Goal: Information Seeking & Learning: Learn about a topic

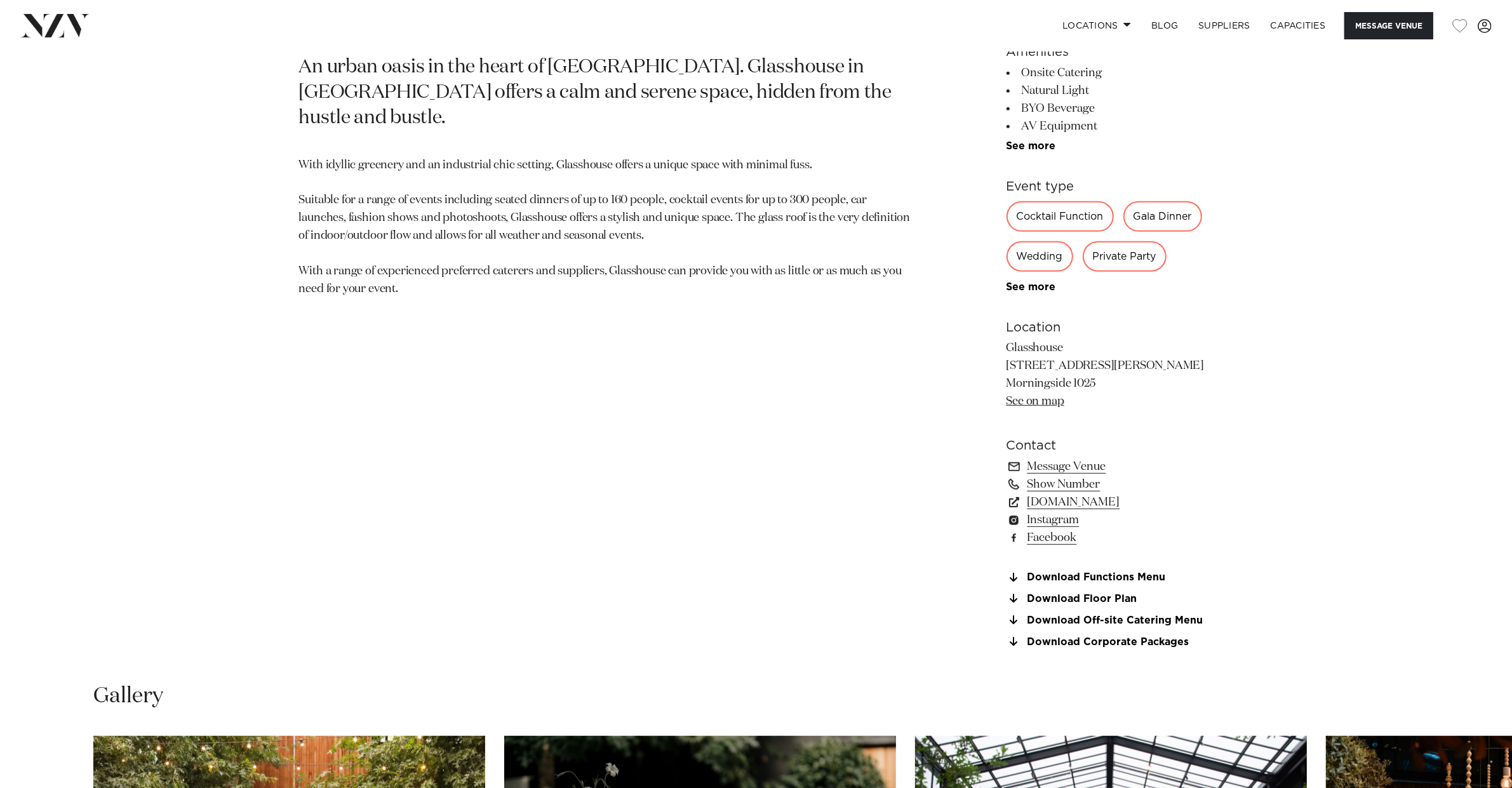
scroll to position [1334, 0]
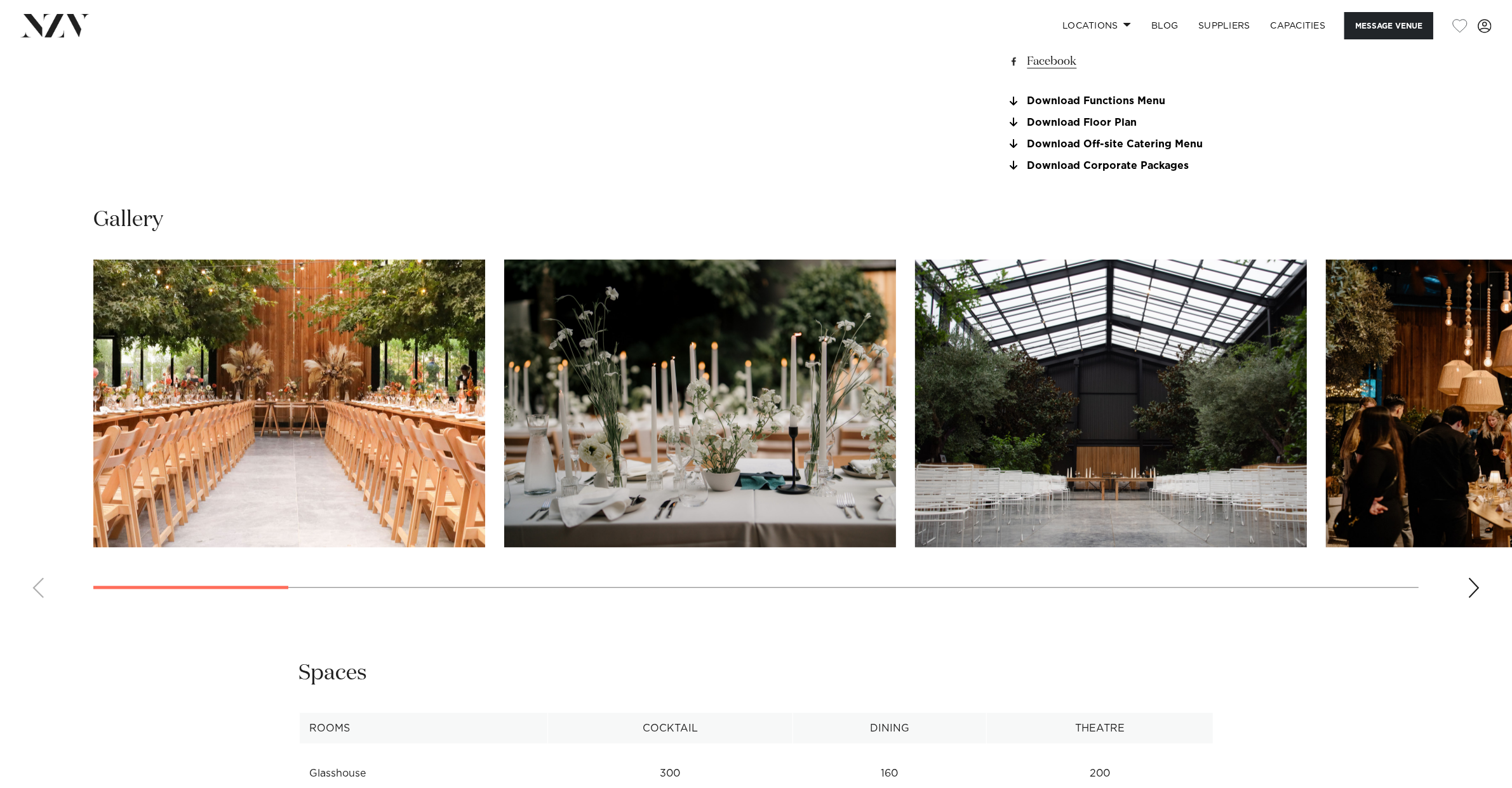
click at [1067, 442] on img "3 / 22" at bounding box center [1111, 404] width 391 height 288
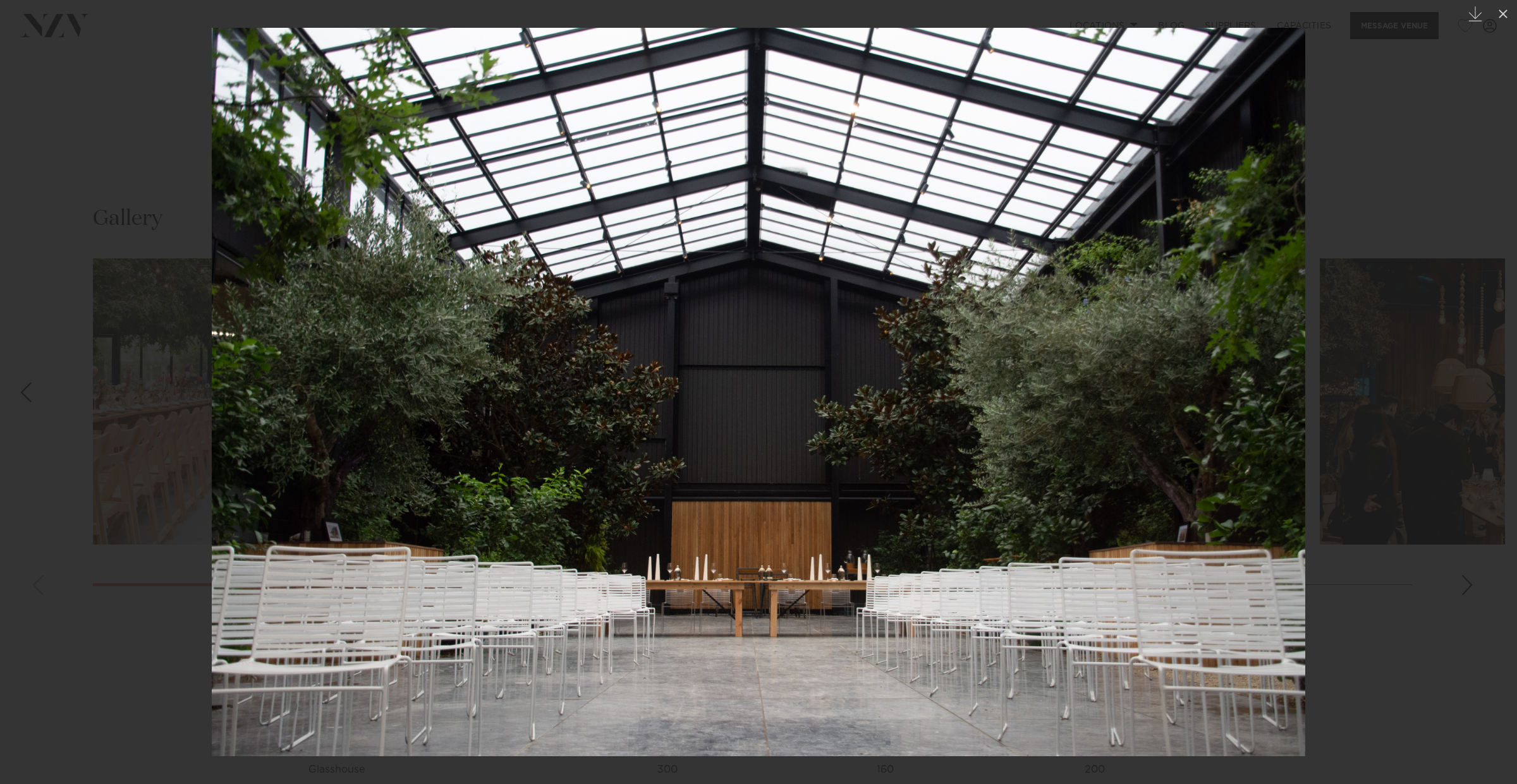
click at [827, 472] on img at bounding box center [758, 392] width 1093 height 729
click at [1204, 145] on div at bounding box center [758, 392] width 1517 height 784
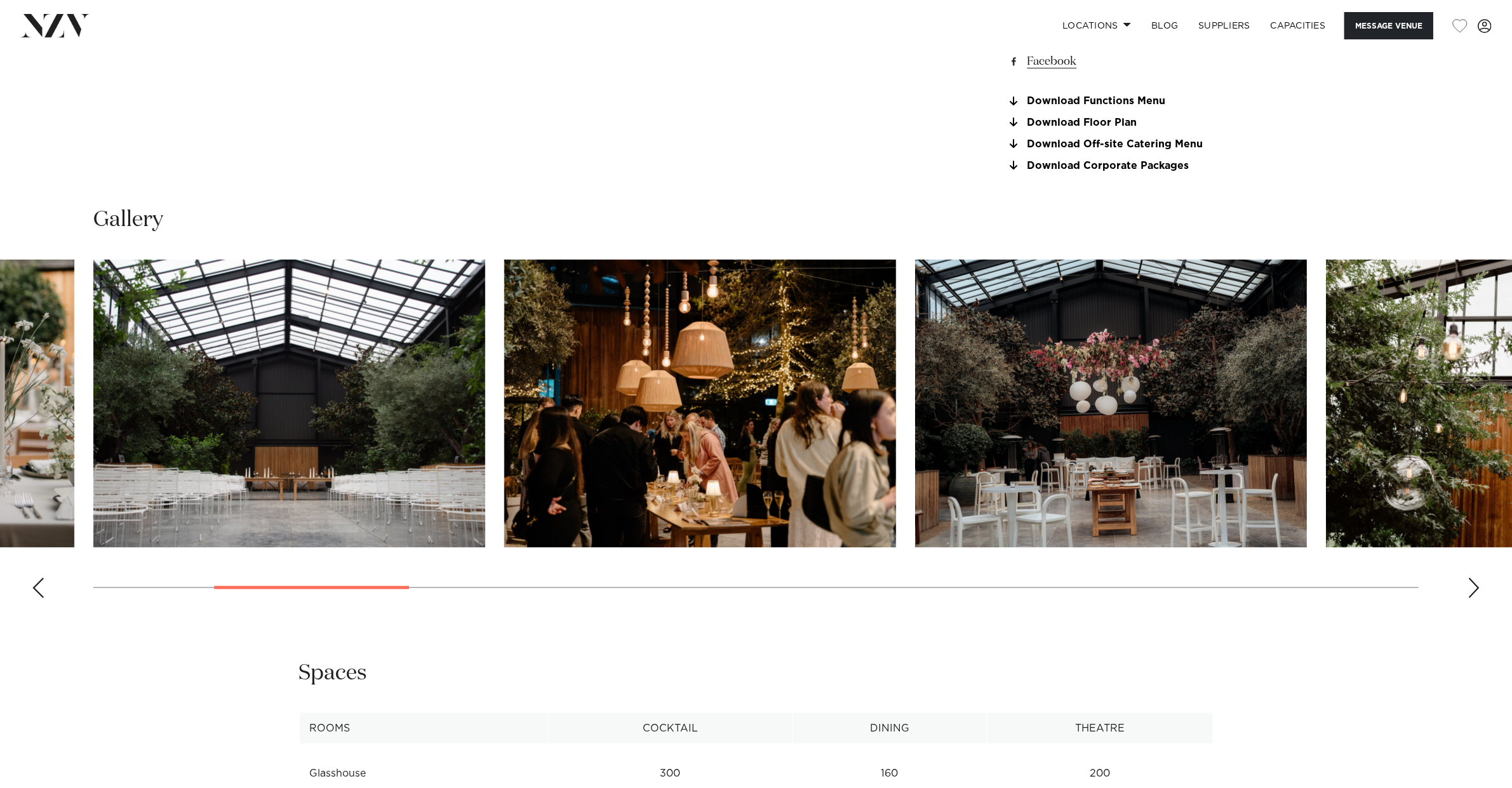
click at [1209, 587] on swiper-container at bounding box center [756, 434] width 1512 height 349
click at [1209, 577] on swiper-container at bounding box center [756, 434] width 1512 height 349
click at [1209, 578] on div "Next slide" at bounding box center [1474, 588] width 13 height 21
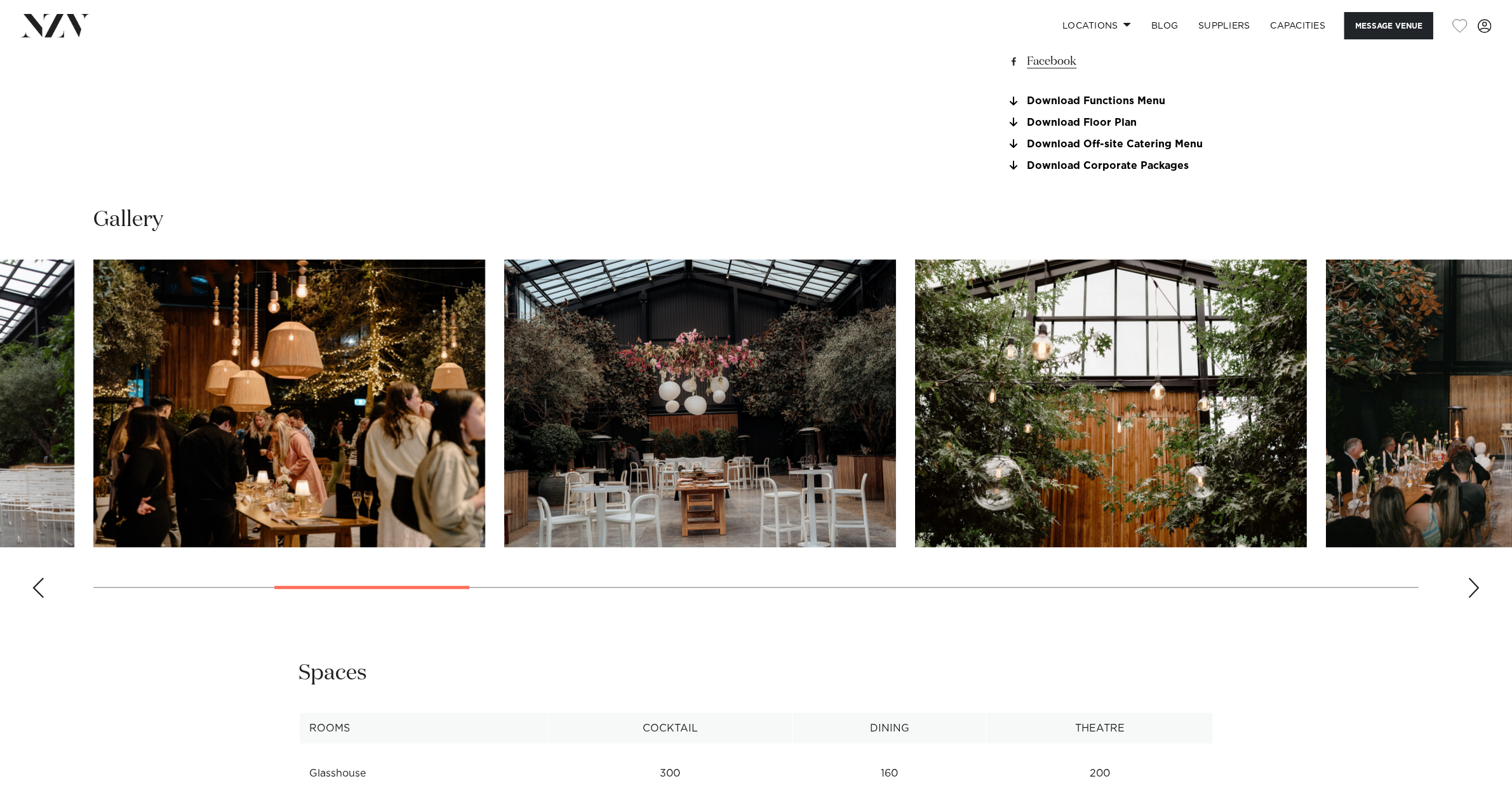
click at [1209, 578] on div "Next slide" at bounding box center [1474, 588] width 13 height 21
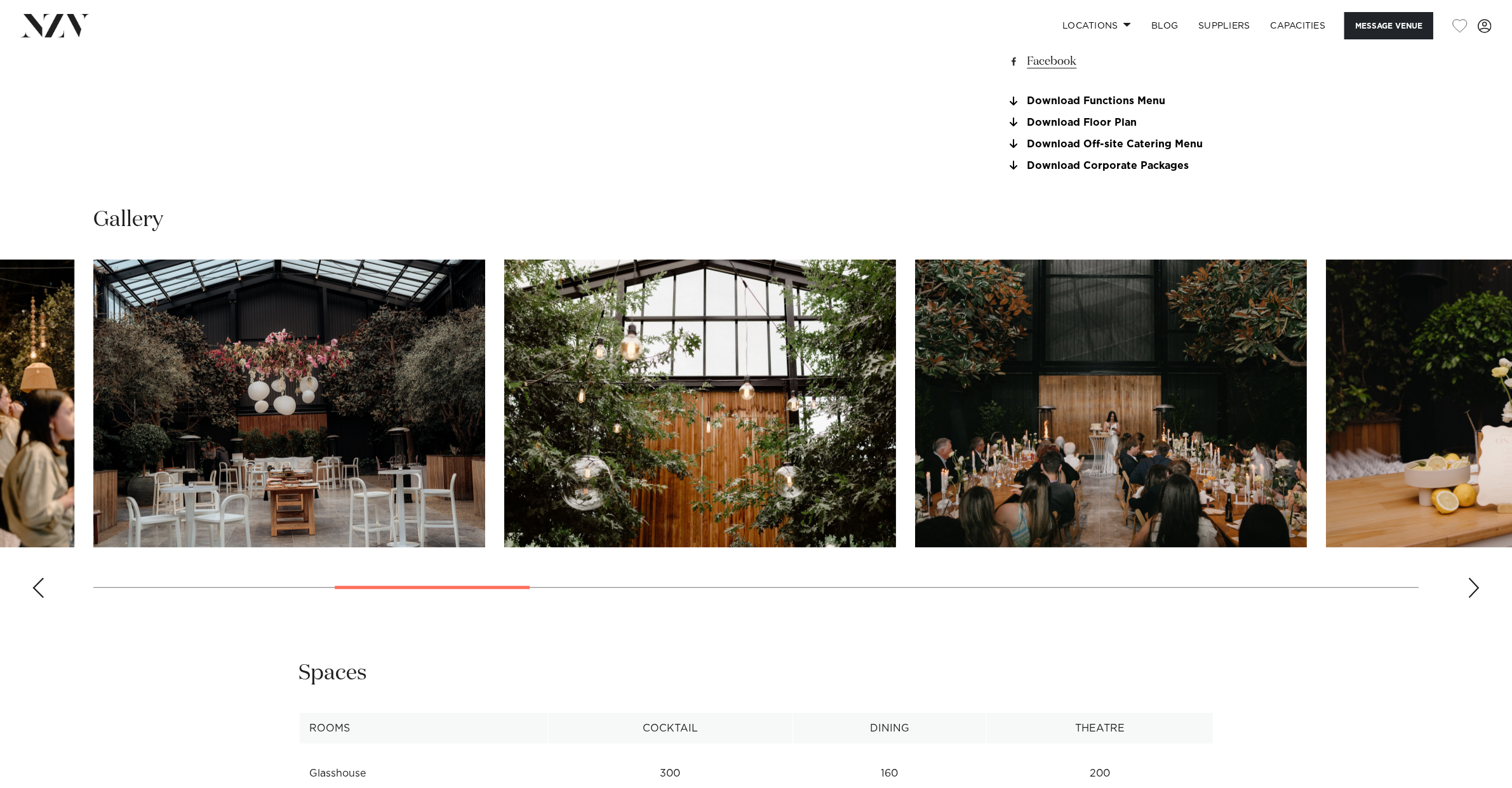
click at [1209, 578] on div "Next slide" at bounding box center [1474, 588] width 13 height 21
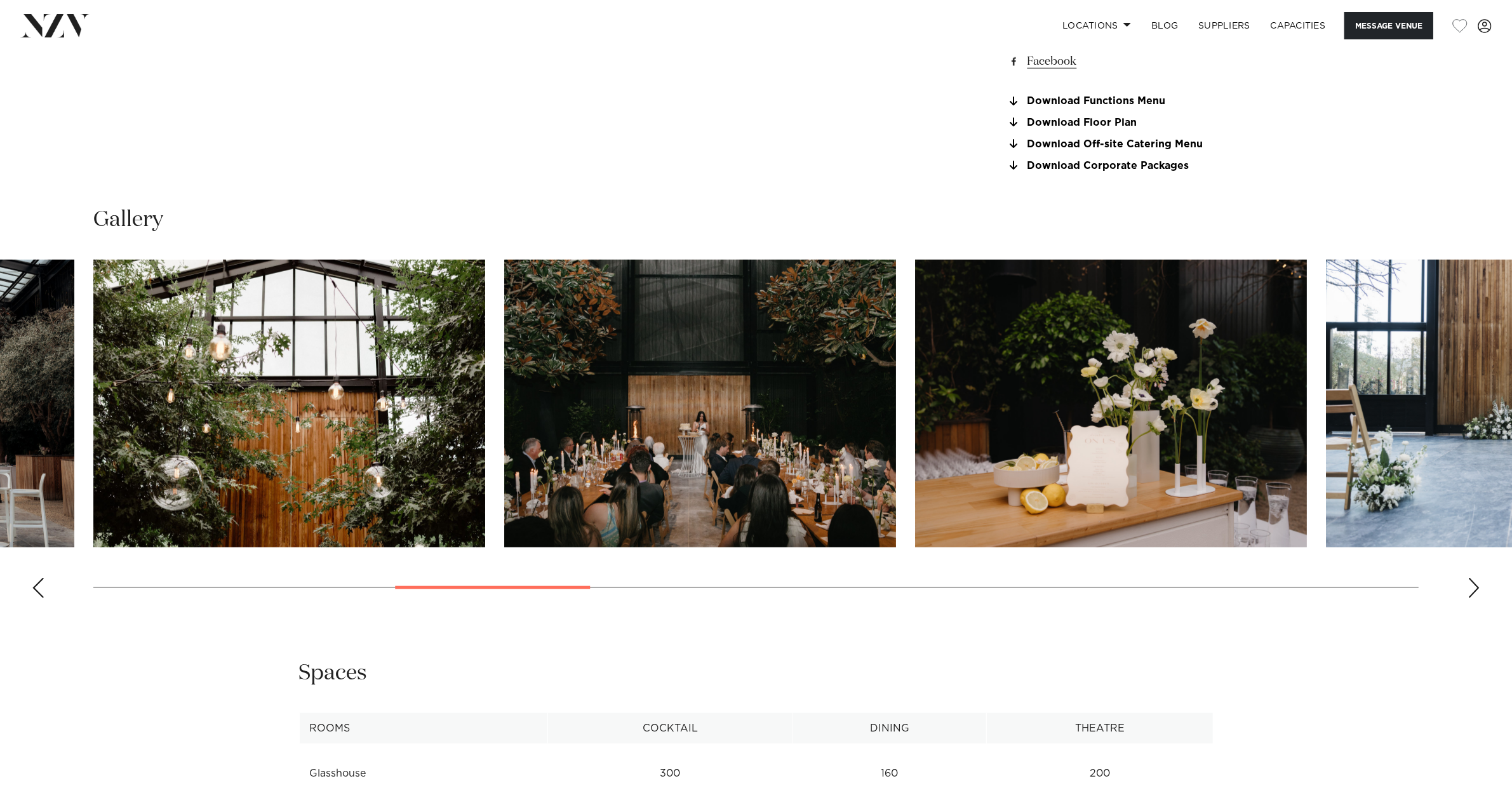
click at [1209, 578] on div "Next slide" at bounding box center [1474, 588] width 13 height 21
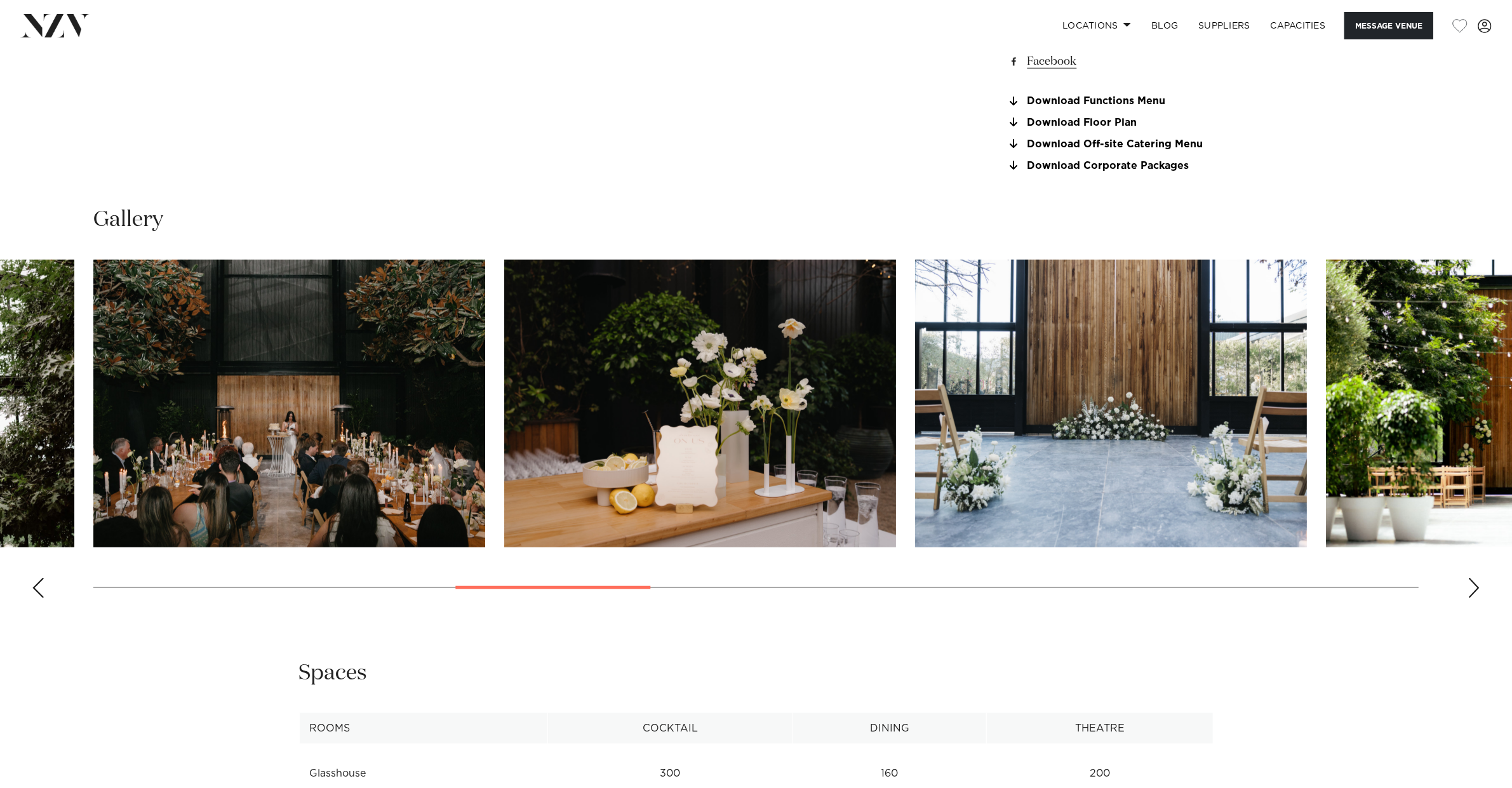
click at [1209, 578] on div "Next slide" at bounding box center [1474, 588] width 13 height 21
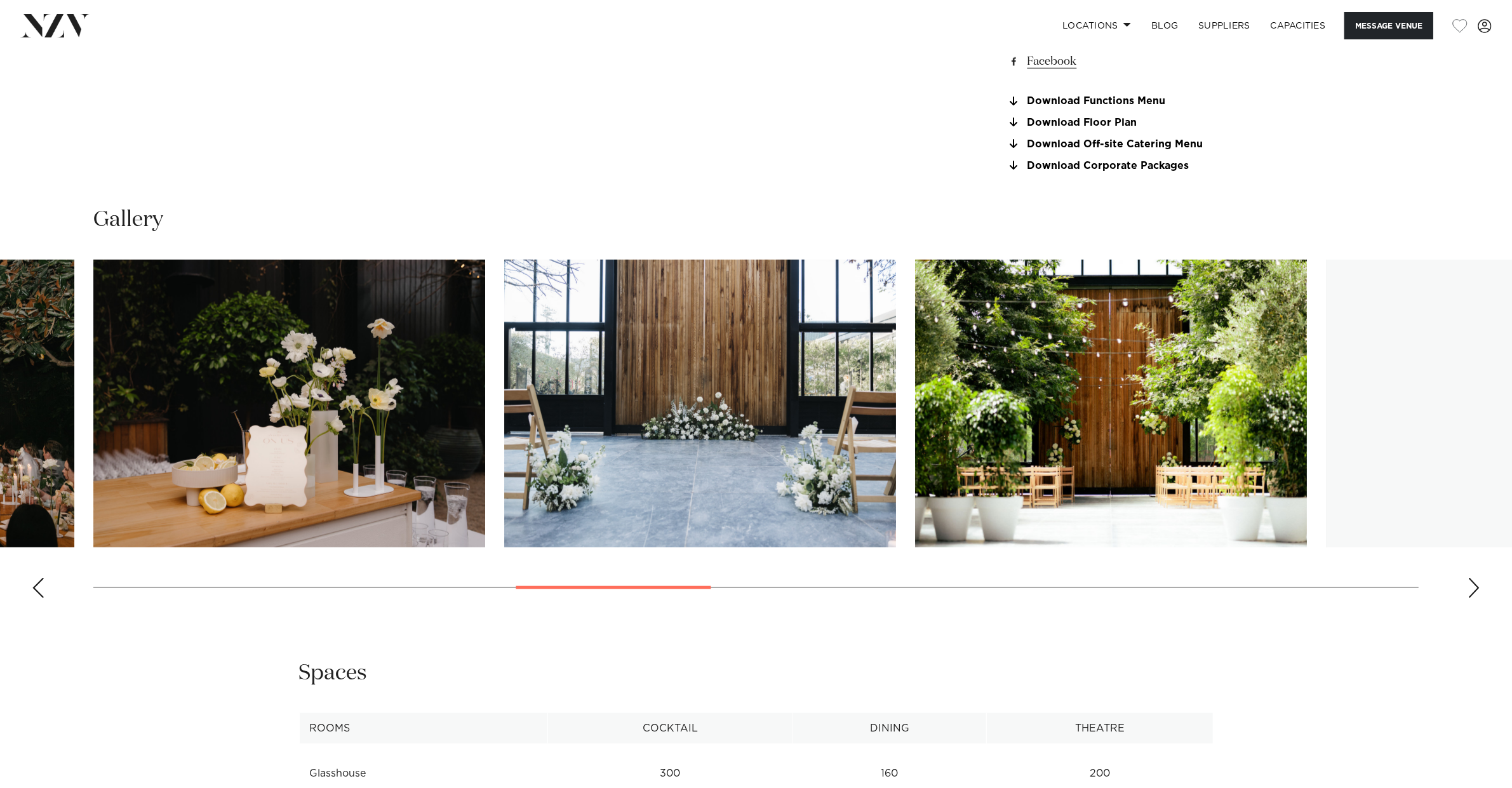
click at [1209, 578] on div "Next slide" at bounding box center [1474, 588] width 13 height 21
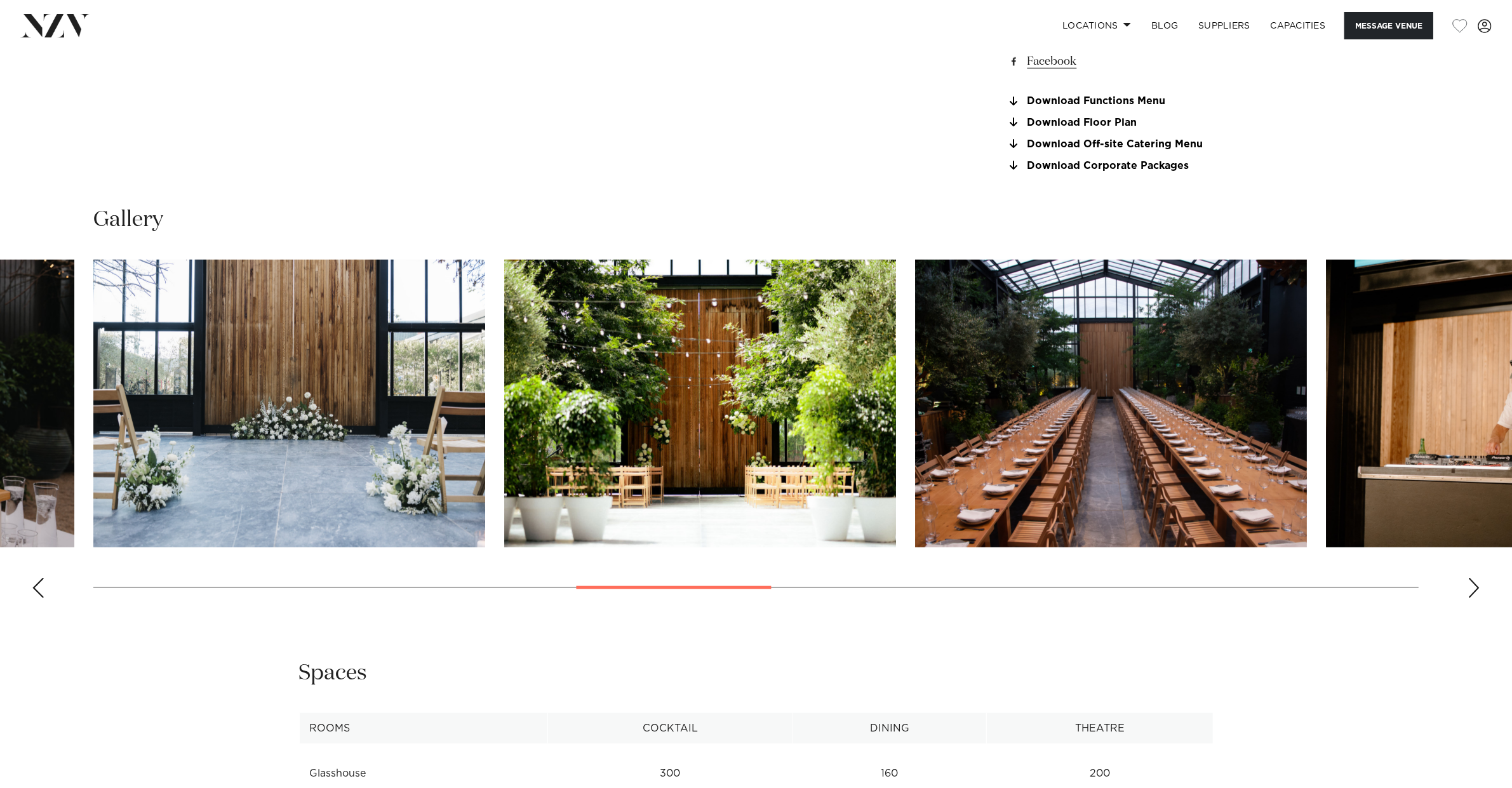
click at [1209, 478] on img "11 / 22" at bounding box center [1111, 404] width 391 height 288
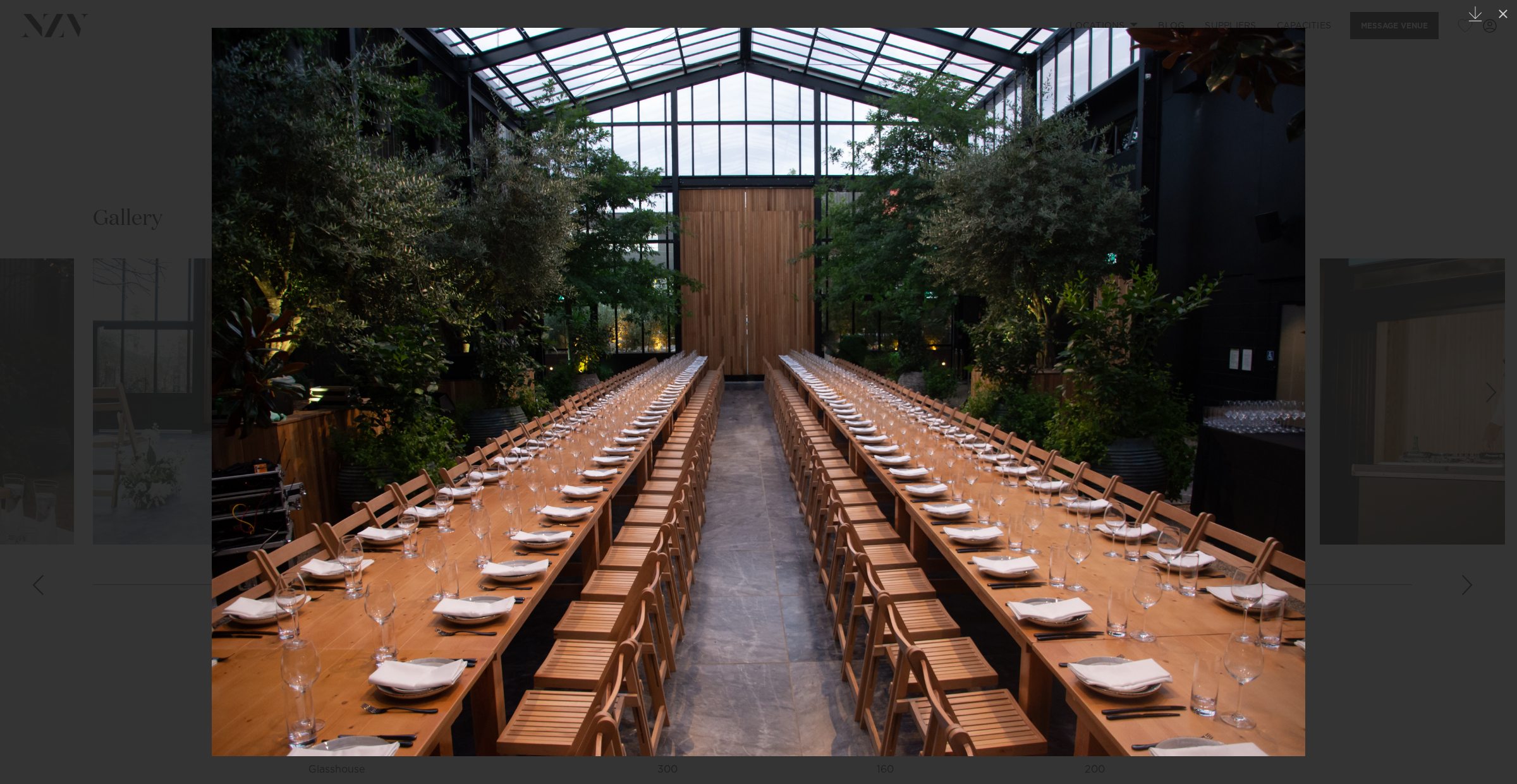
drag, startPoint x: 1401, startPoint y: 338, endPoint x: 1366, endPoint y: 368, distance: 46.1
click at [1204, 339] on div at bounding box center [758, 392] width 1517 height 784
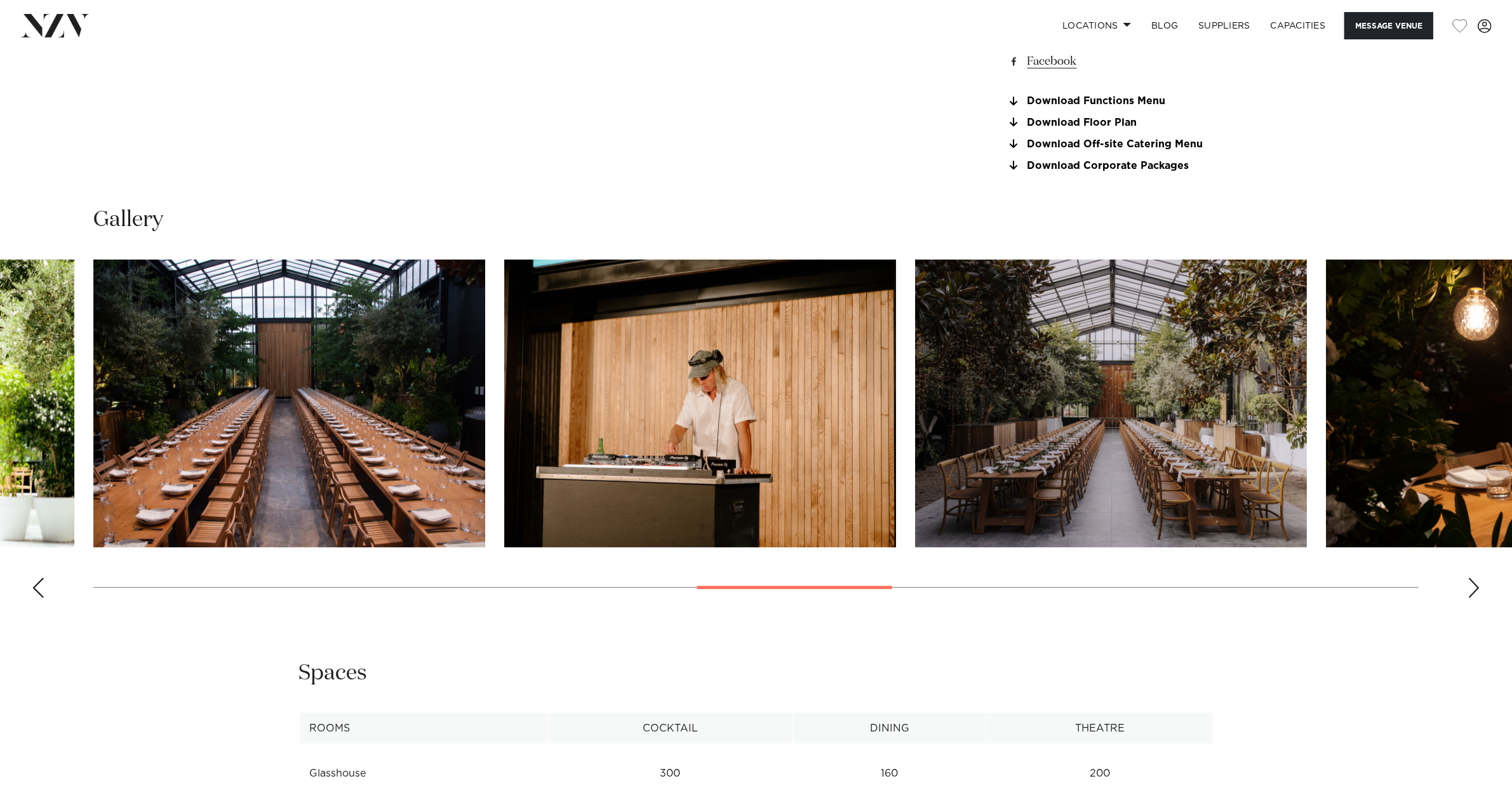
click at [1209, 579] on div "Next slide" at bounding box center [1474, 588] width 13 height 21
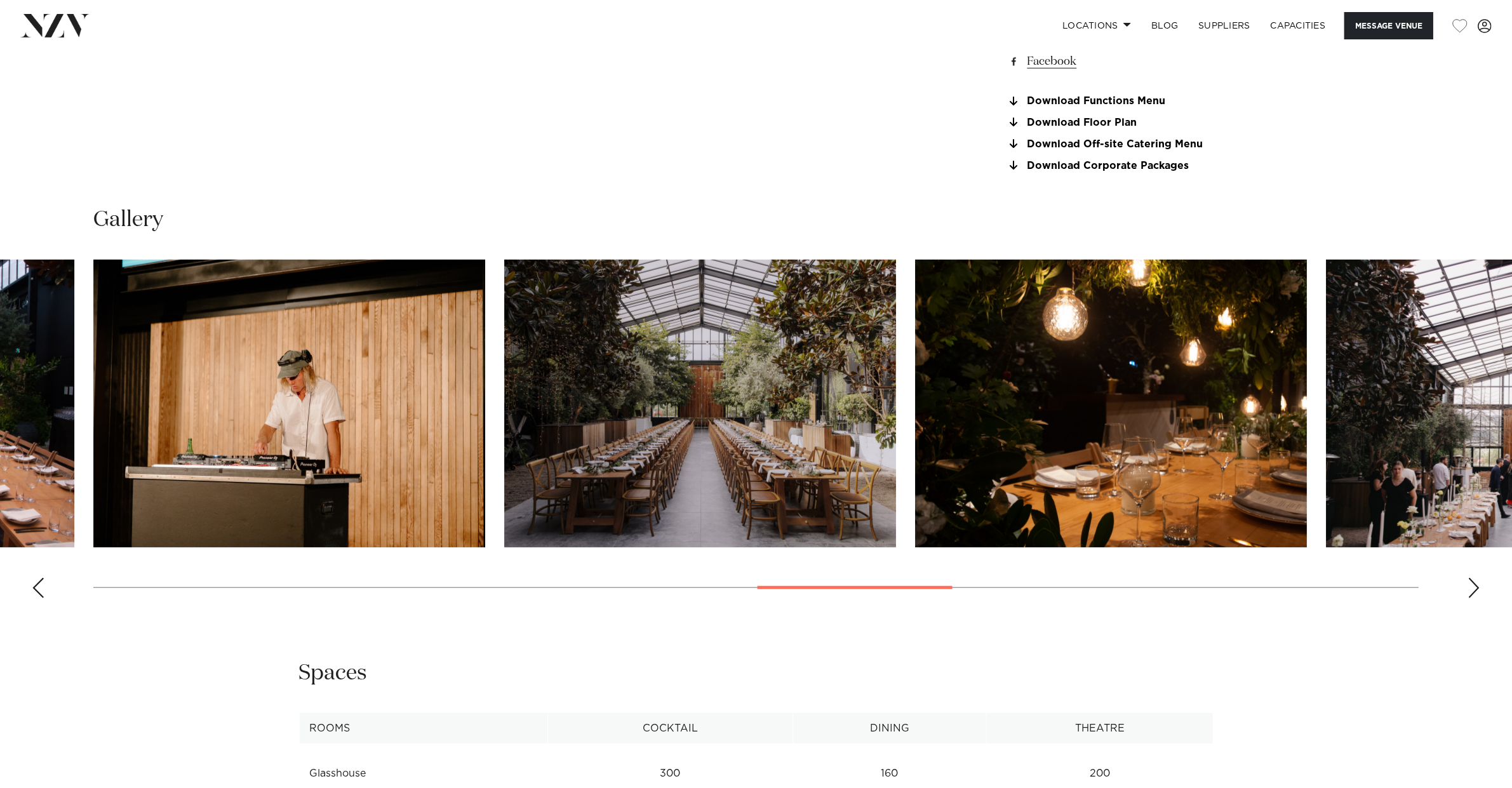
click at [1209, 580] on div "Next slide" at bounding box center [1474, 588] width 13 height 21
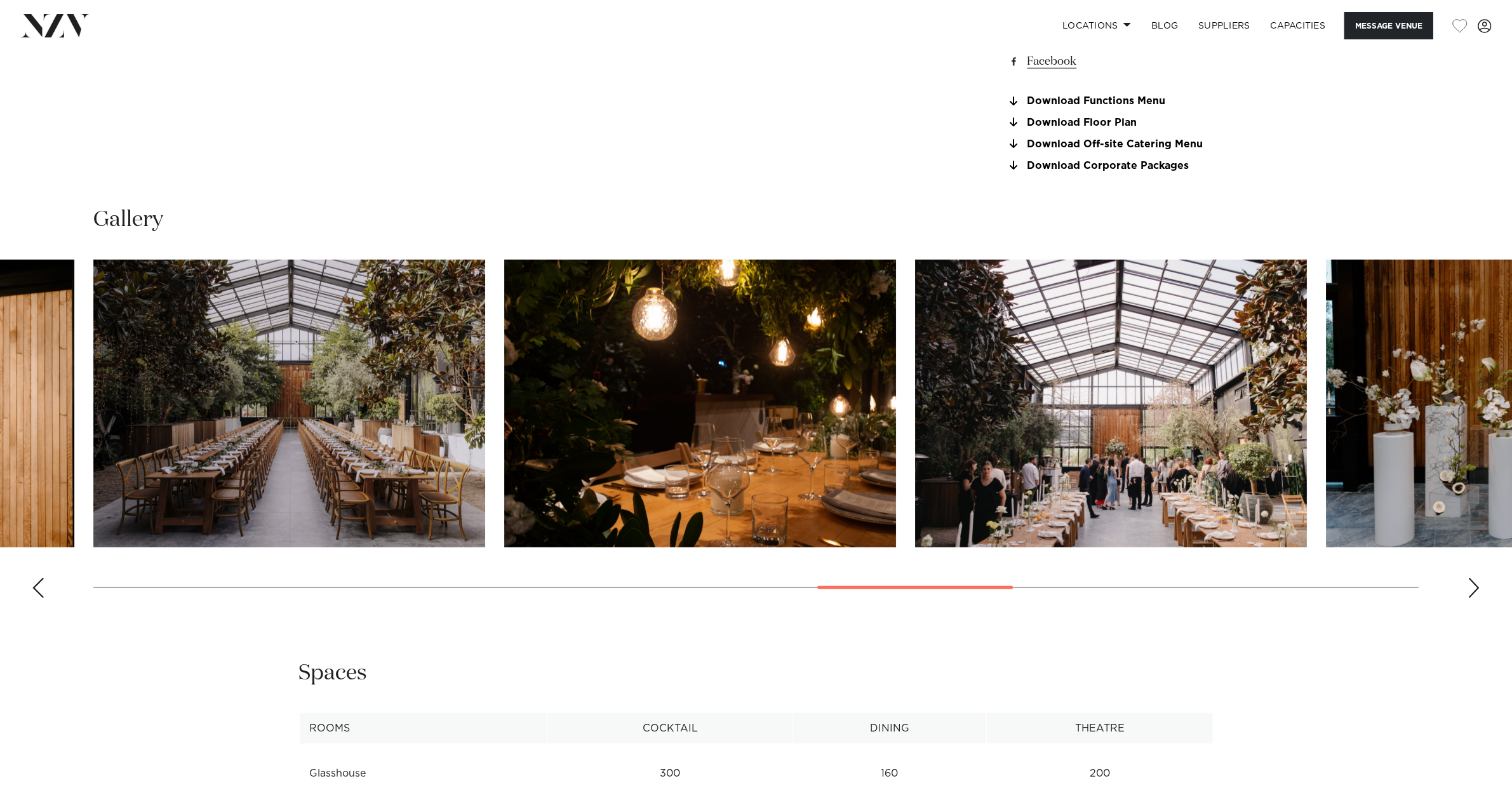
click at [1209, 580] on div "Next slide" at bounding box center [1474, 588] width 13 height 21
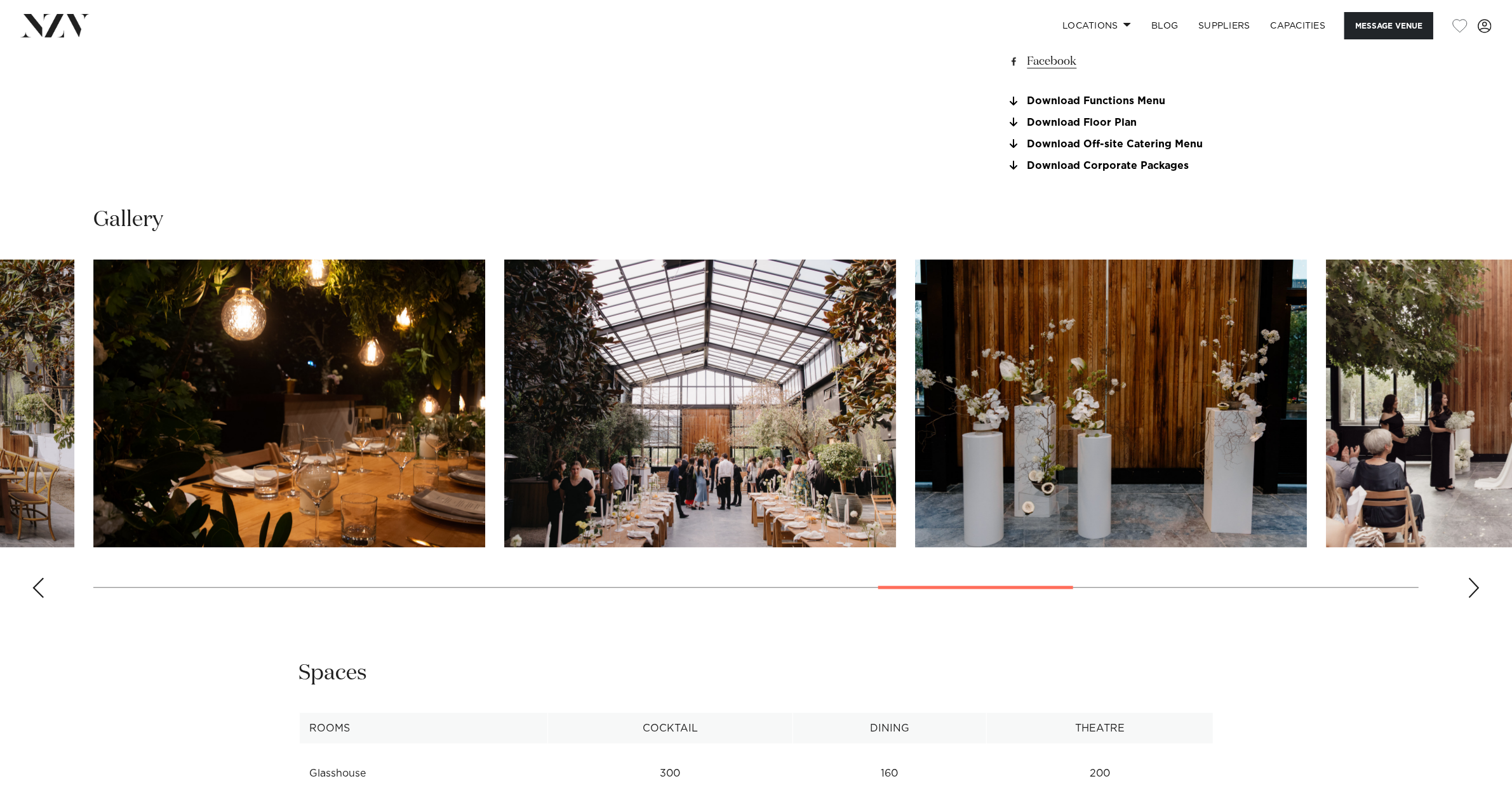
click at [1209, 580] on div "Next slide" at bounding box center [1474, 588] width 13 height 21
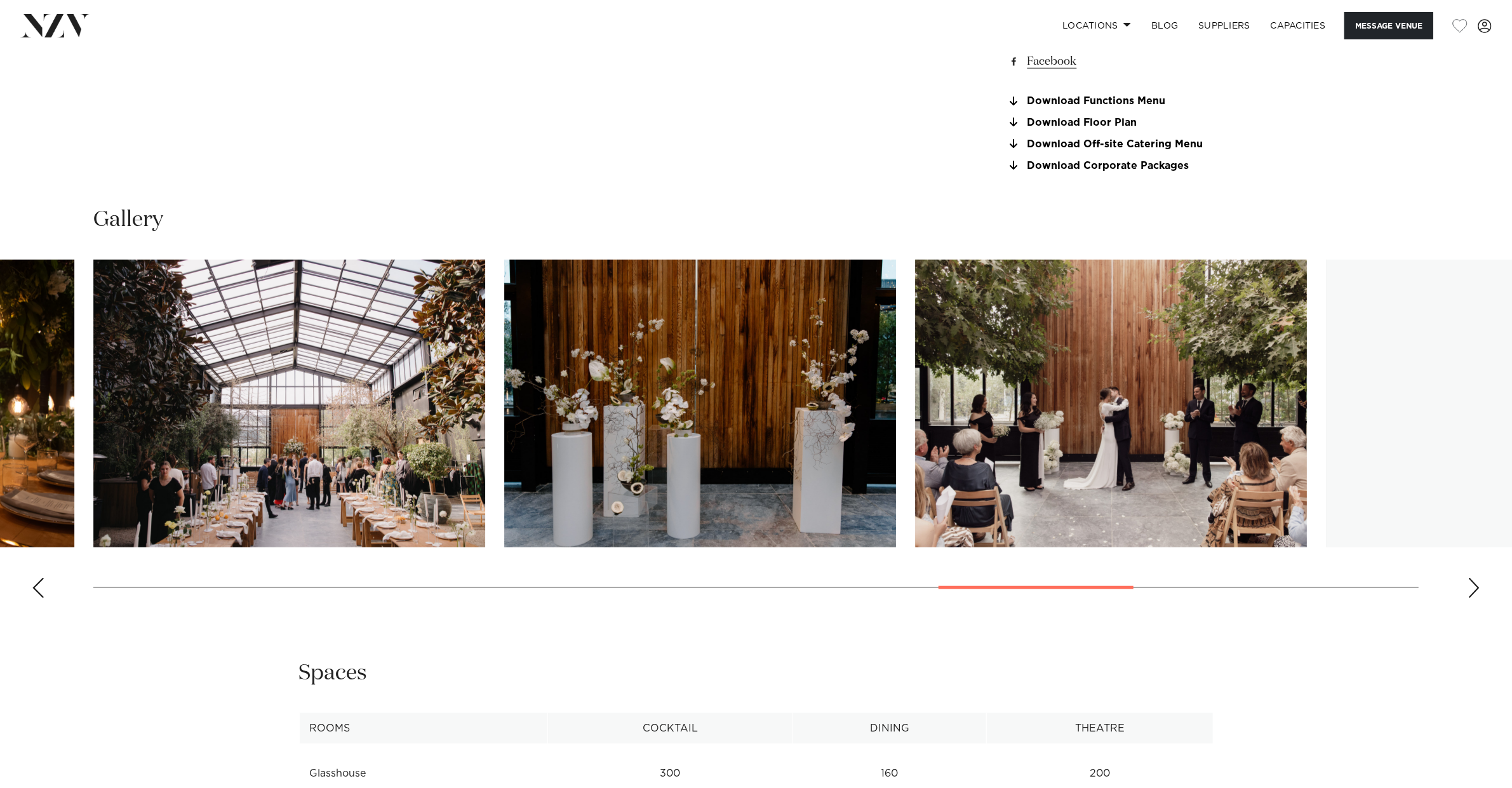
click at [1209, 580] on div "Next slide" at bounding box center [1474, 588] width 13 height 21
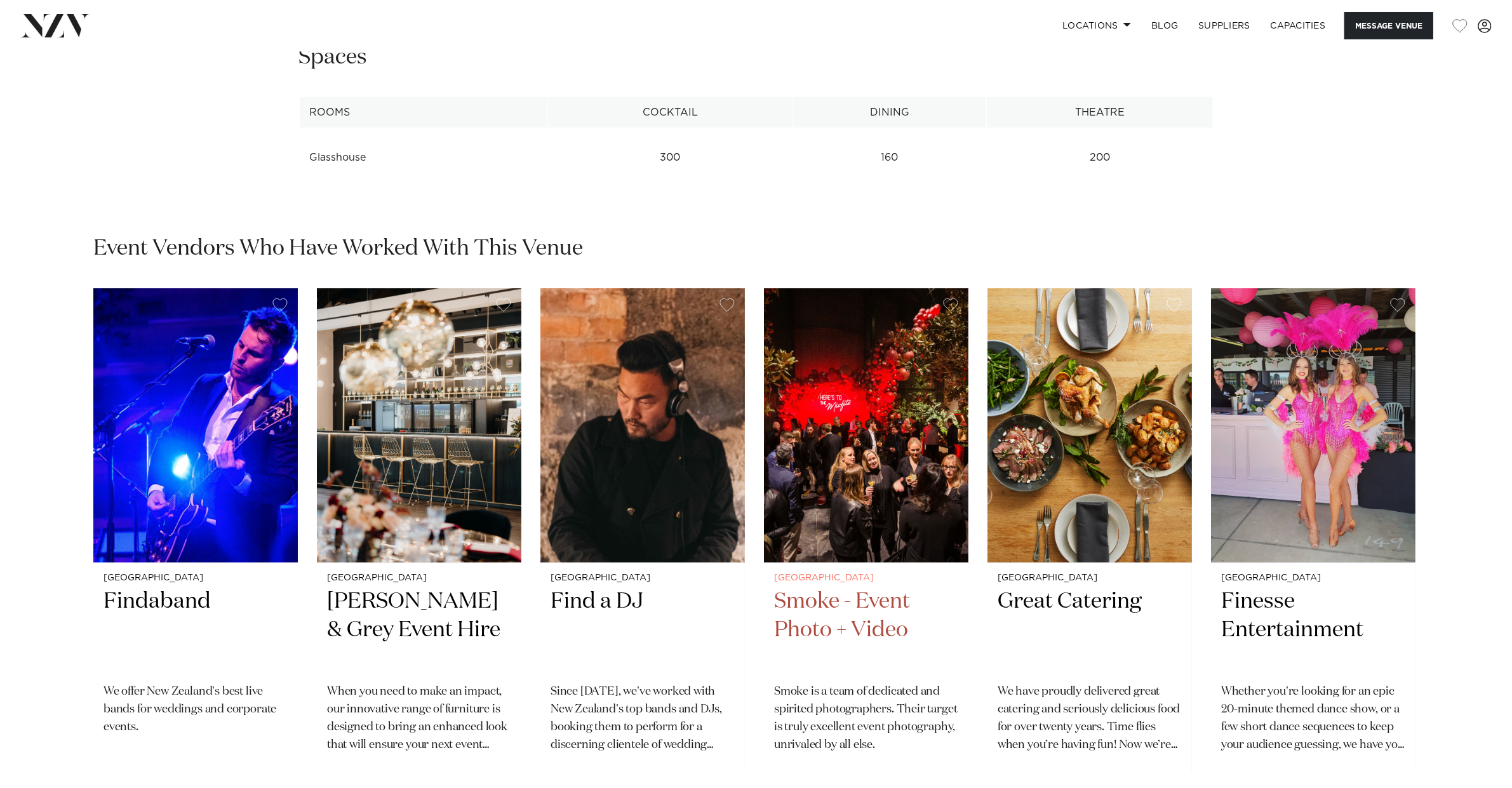
scroll to position [2048, 0]
